Goal: Transaction & Acquisition: Book appointment/travel/reservation

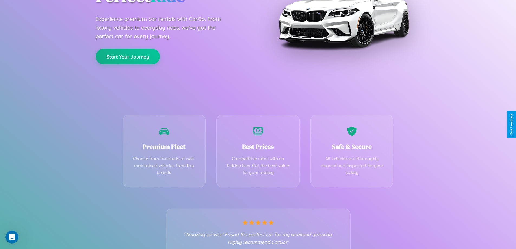
scroll to position [107, 0]
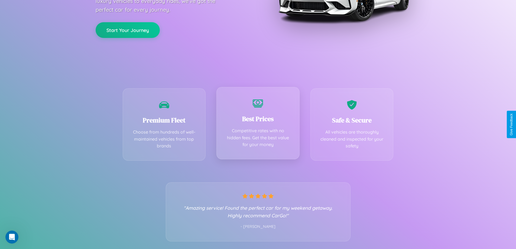
click at [258, 124] on div "Best Prices Competitive rates with no hidden fees. Get the best value for your …" at bounding box center [257, 123] width 83 height 72
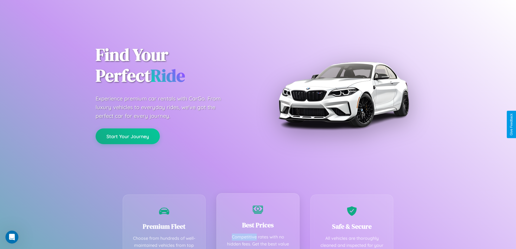
scroll to position [0, 0]
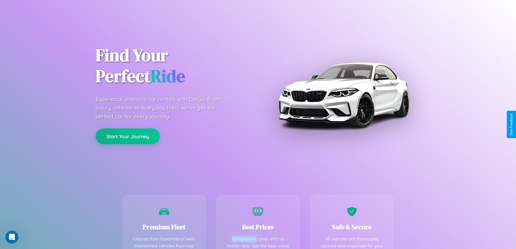
click at [128, 136] on button "Start Your Journey" at bounding box center [128, 136] width 64 height 16
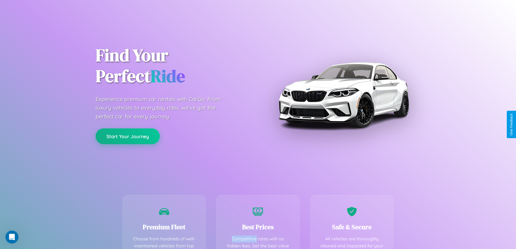
click at [128, 136] on button "Start Your Journey" at bounding box center [128, 136] width 64 height 16
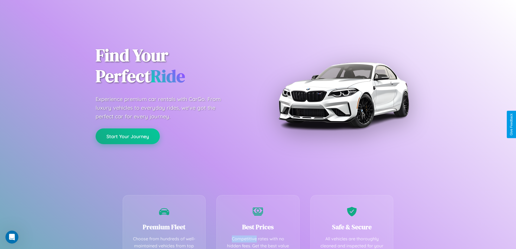
click at [128, 136] on button "Start Your Journey" at bounding box center [128, 136] width 64 height 16
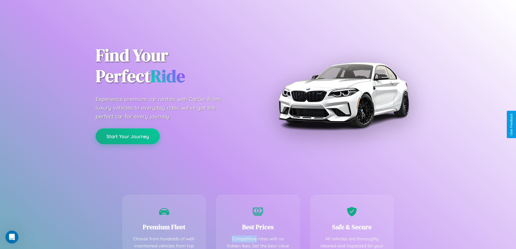
click at [128, 136] on button "Start Your Journey" at bounding box center [128, 136] width 64 height 16
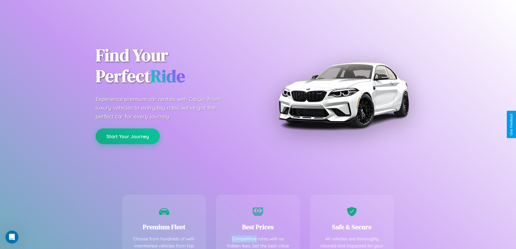
click at [128, 136] on button "Start Your Journey" at bounding box center [128, 136] width 64 height 16
